Goal: Navigation & Orientation: Find specific page/section

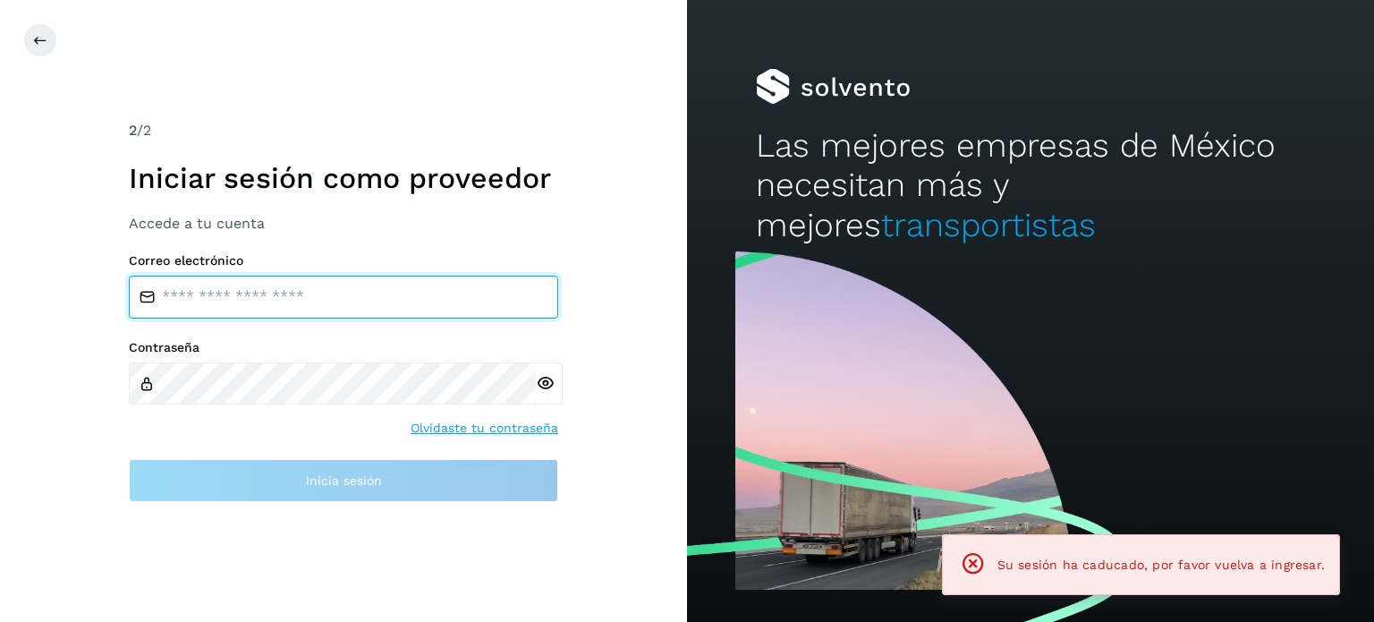
click at [275, 305] on input "email" at bounding box center [343, 296] width 429 height 43
type input "**********"
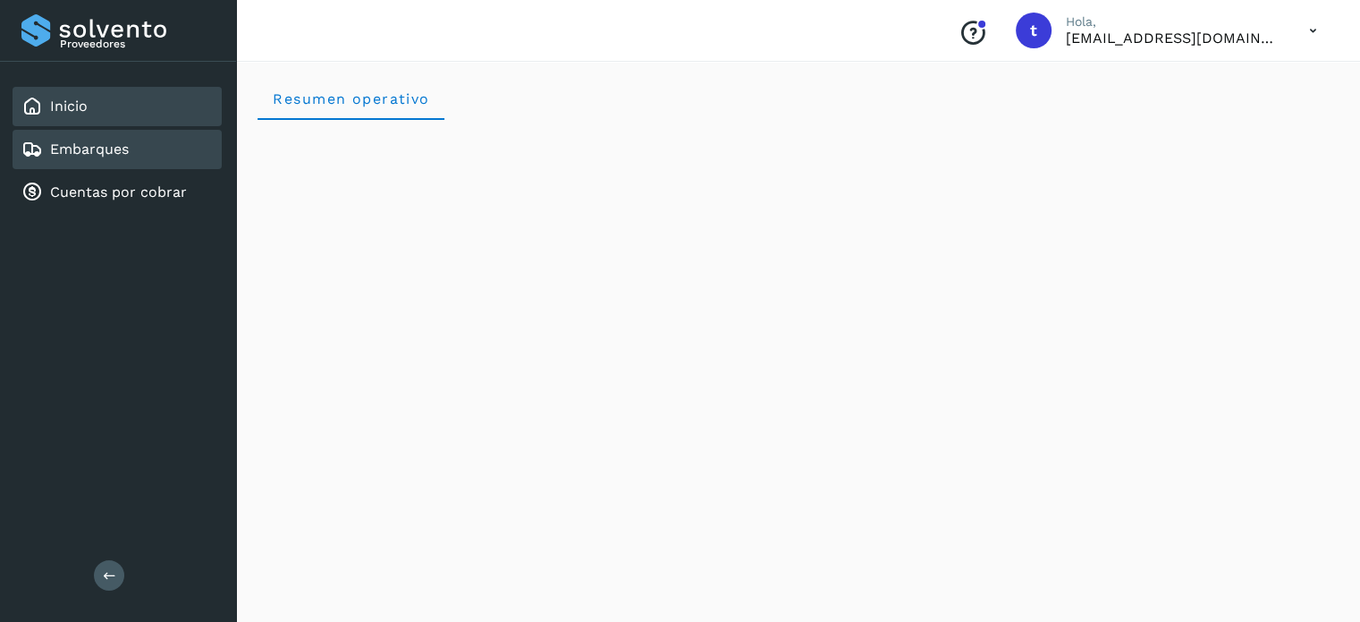
click at [145, 160] on div "Embarques" at bounding box center [117, 149] width 209 height 39
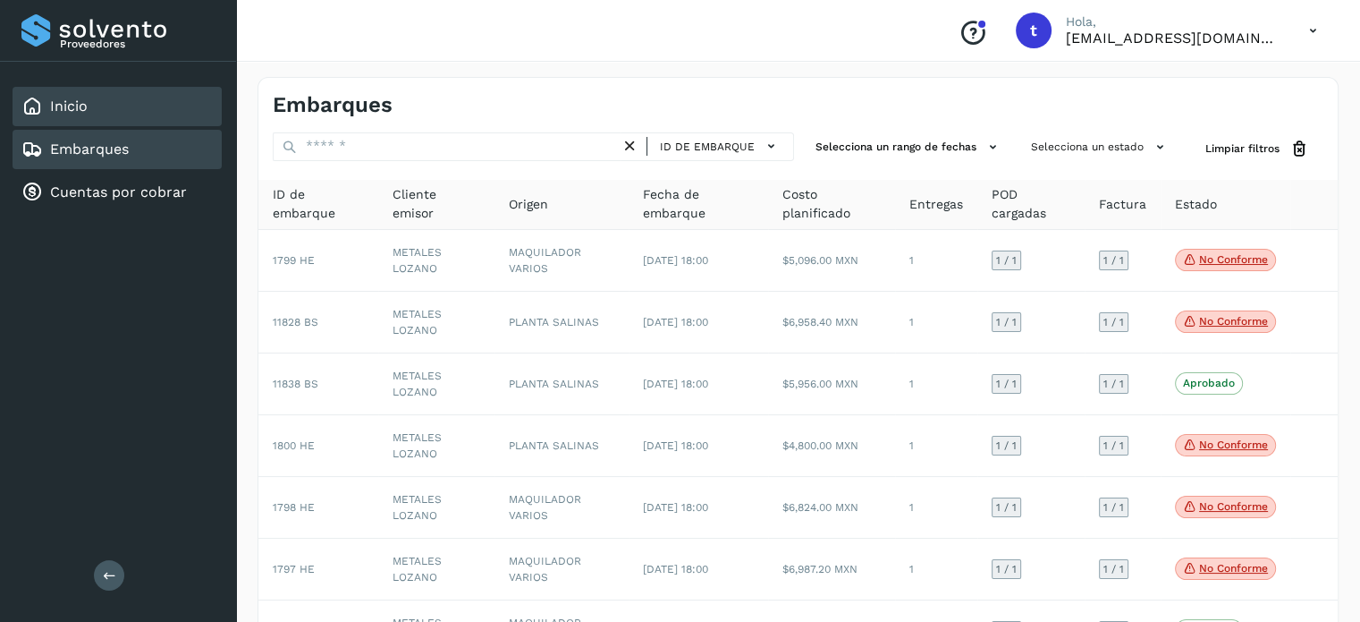
click at [90, 104] on div "Inicio" at bounding box center [117, 106] width 209 height 39
